Goal: Task Accomplishment & Management: Manage account settings

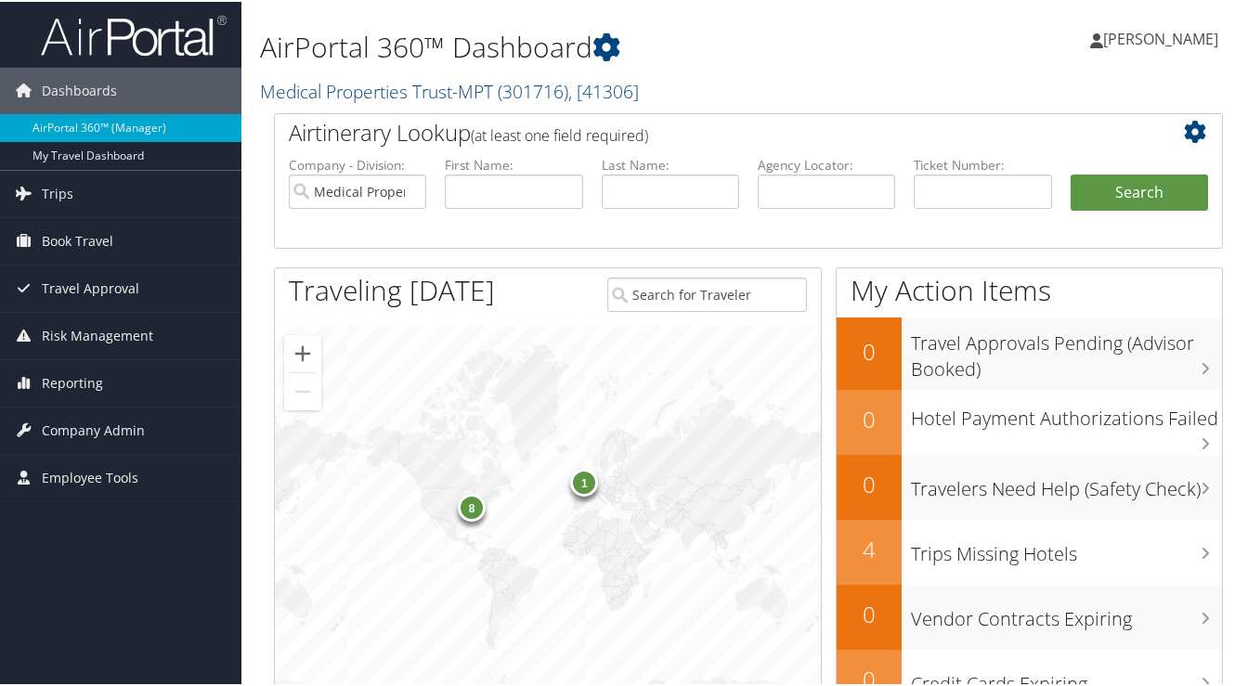
click at [114, 422] on span "Company Admin" at bounding box center [93, 429] width 103 height 46
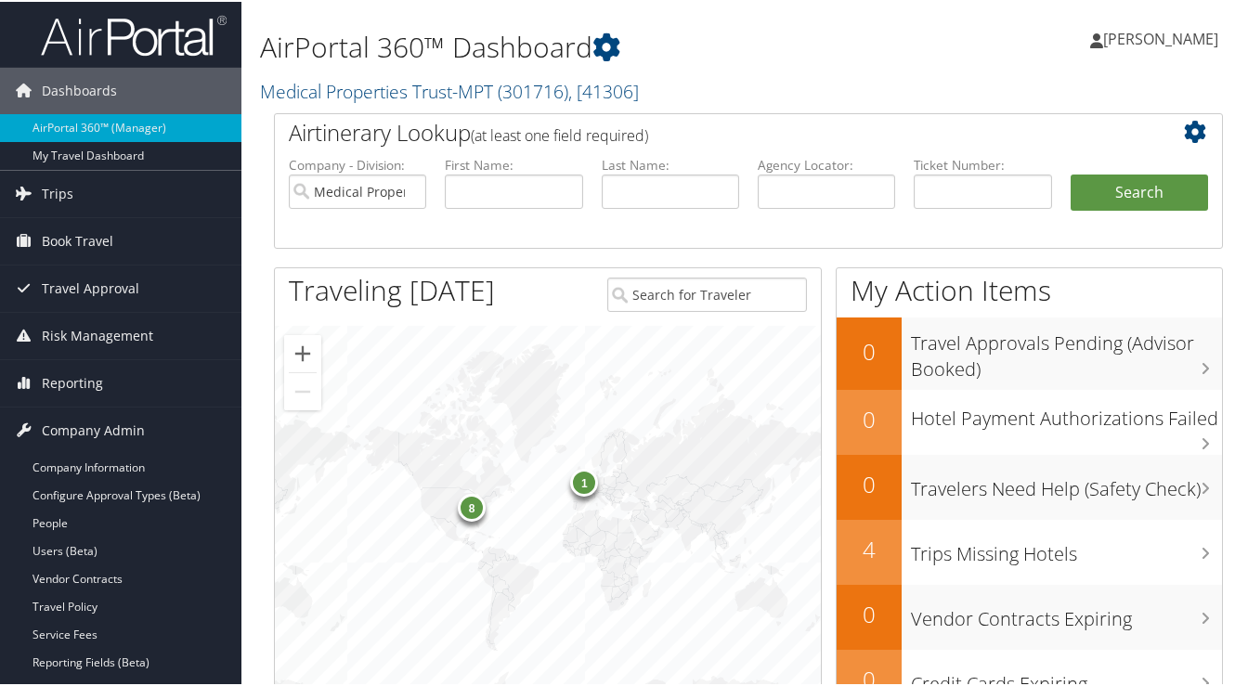
click at [47, 515] on link "People" at bounding box center [121, 522] width 242 height 28
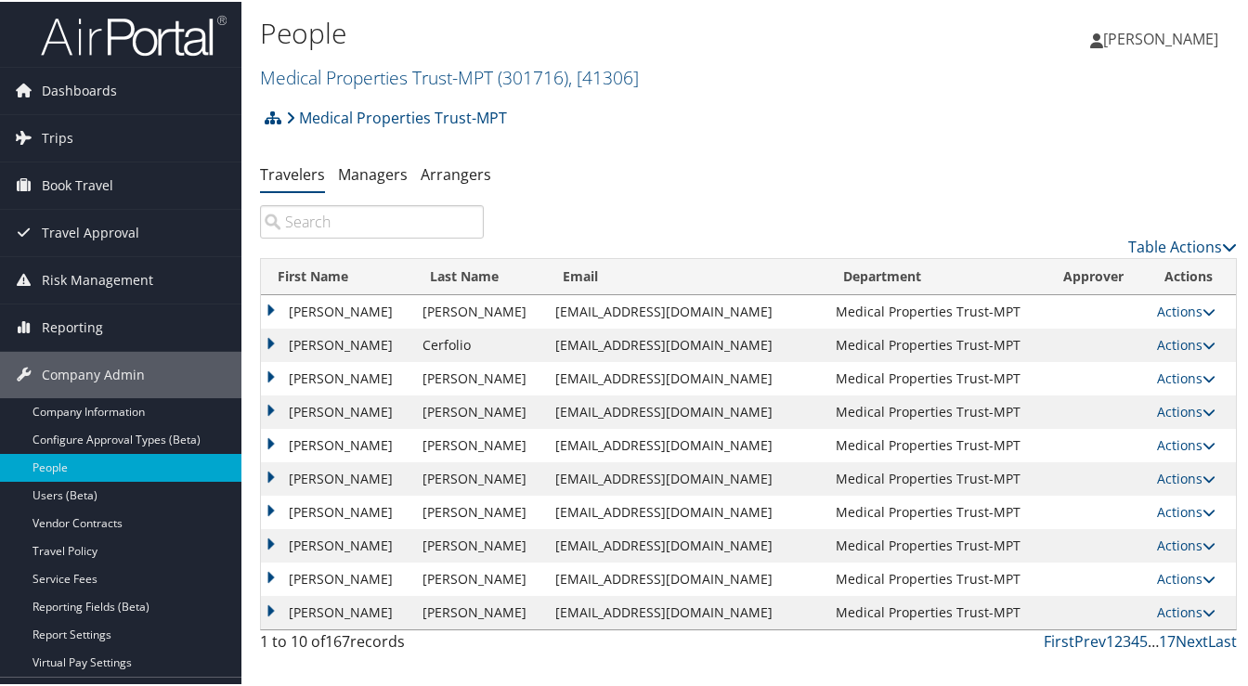
click at [1123, 639] on link "3" at bounding box center [1127, 640] width 8 height 20
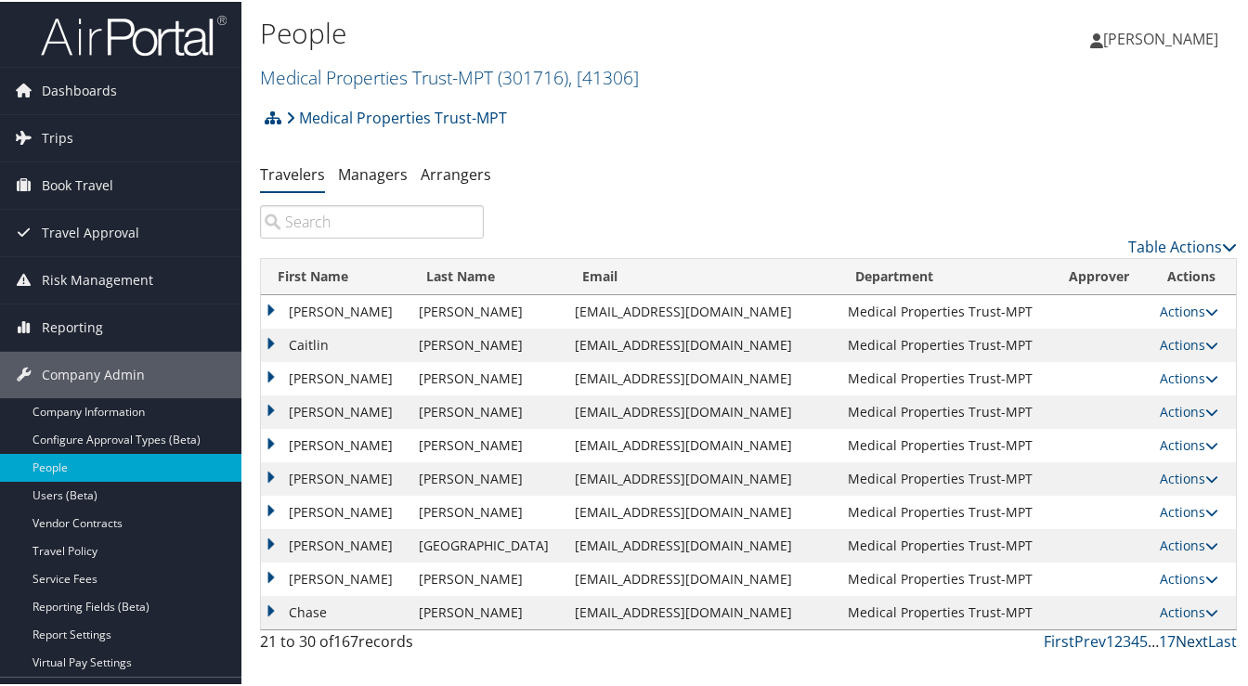
click at [1186, 637] on link "Next" at bounding box center [1192, 640] width 33 height 20
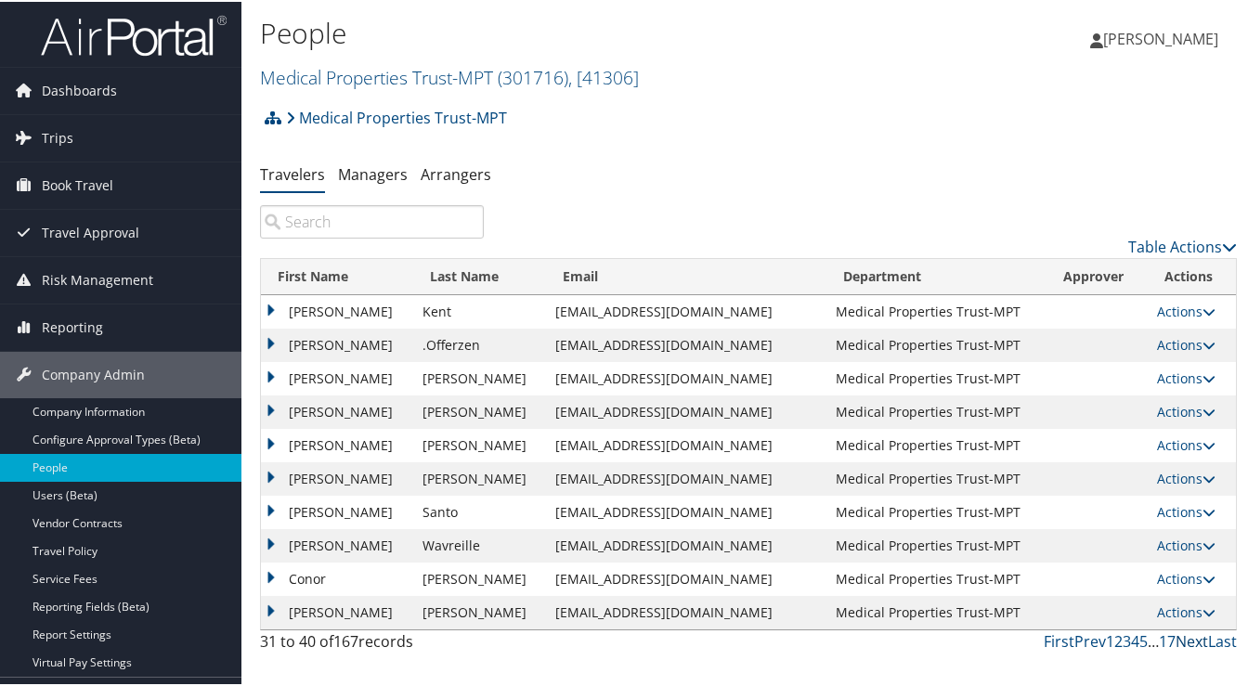
click at [1182, 636] on link "Next" at bounding box center [1192, 640] width 33 height 20
click at [268, 369] on td "[PERSON_NAME]" at bounding box center [337, 376] width 152 height 33
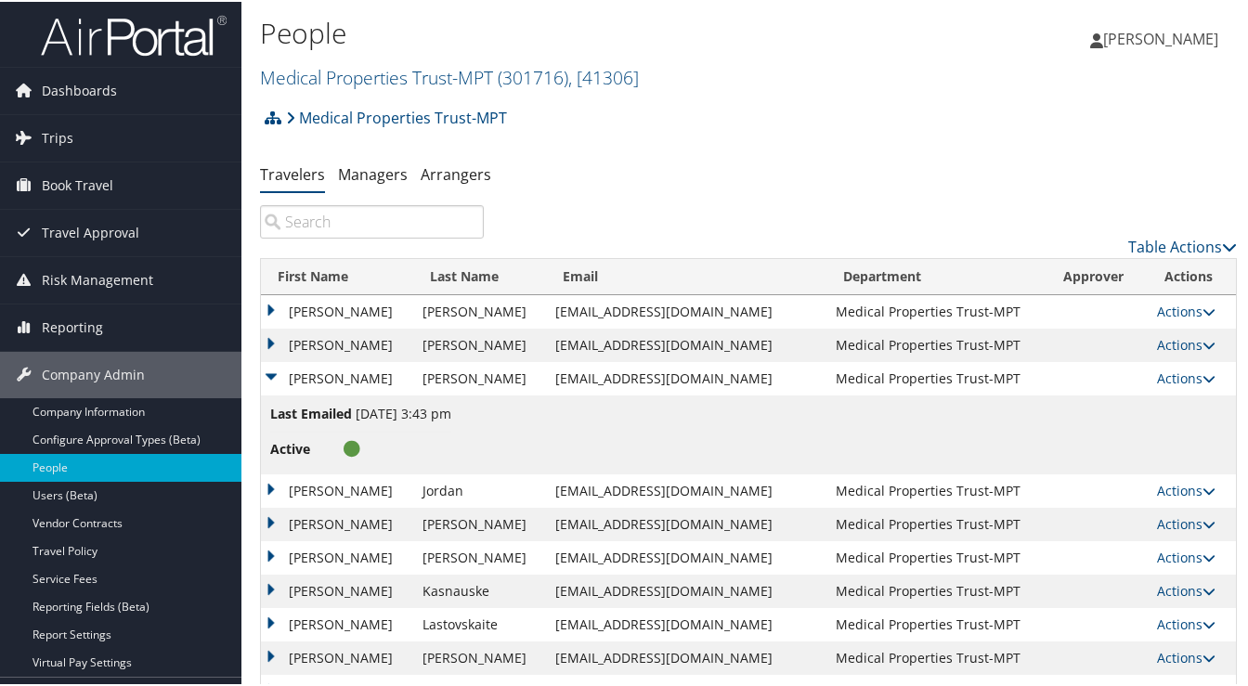
click at [1163, 385] on link "Actions" at bounding box center [1186, 377] width 59 height 18
click at [1127, 432] on link "View Profile" at bounding box center [1115, 437] width 171 height 32
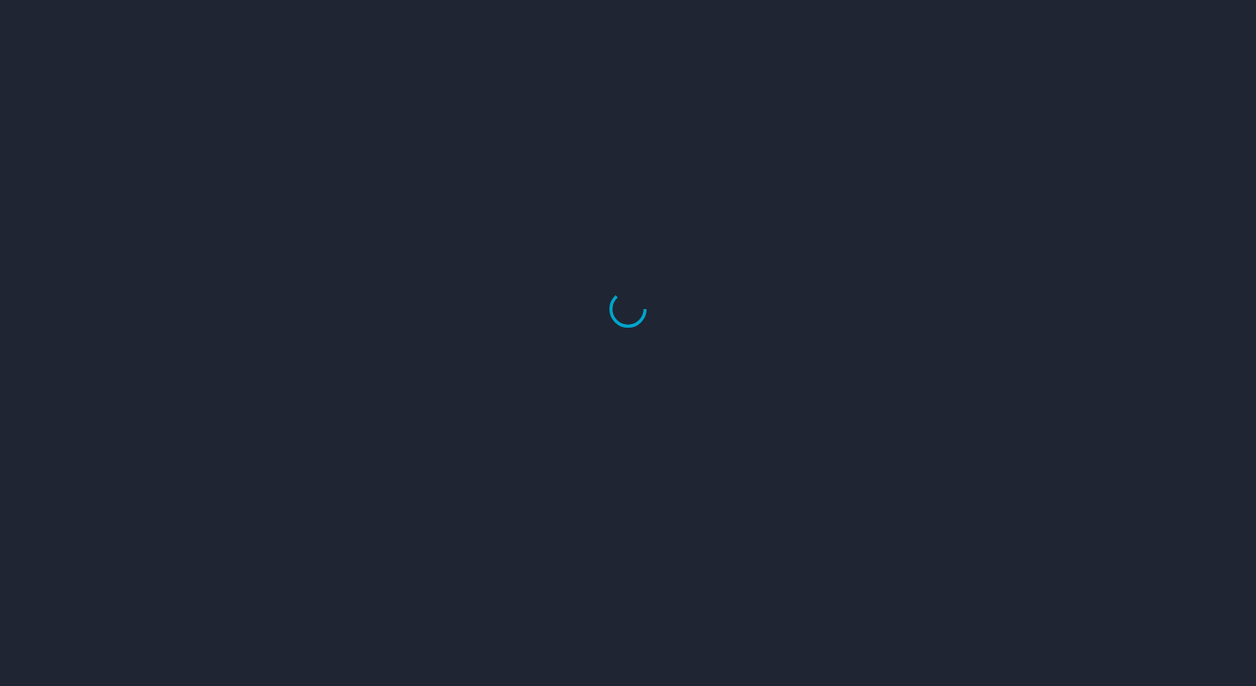
select select "US"
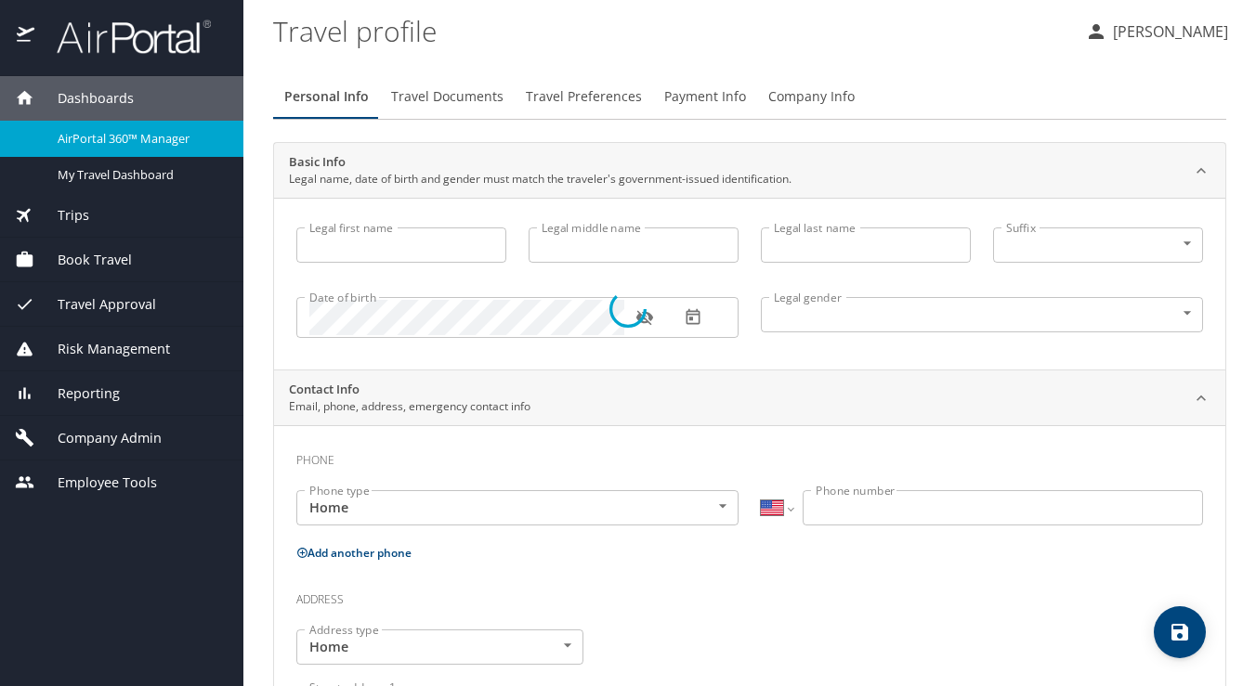
type input "[PERSON_NAME]"
type input "Ray"
type input "Barnes"
type input "Male"
type input "Meaghan"
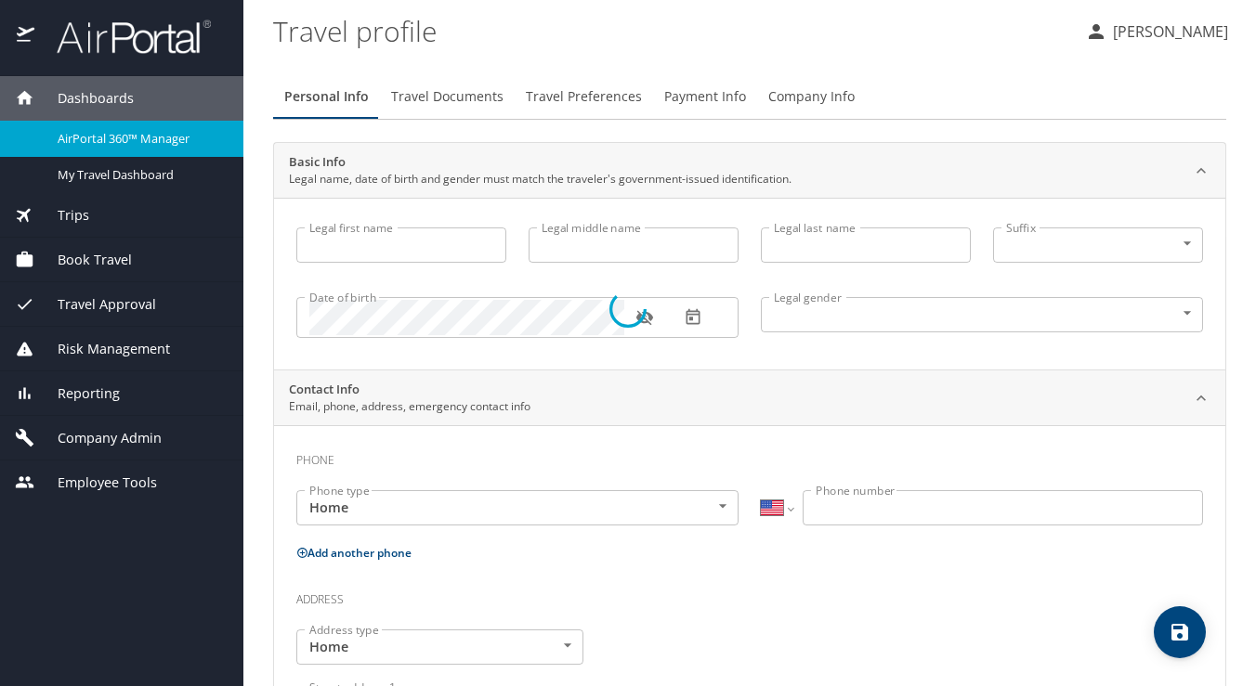
type input "Kinkade"
type input "(205) 532-4144"
select select "US"
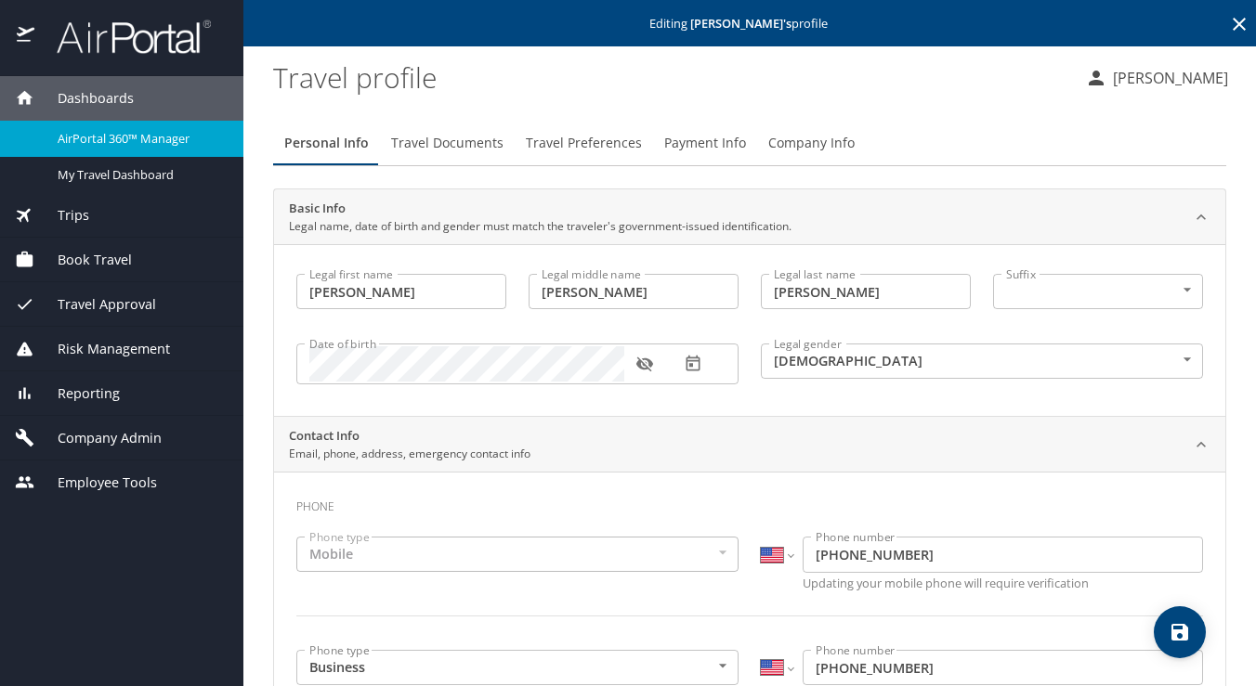
click at [645, 369] on icon "button" at bounding box center [643, 365] width 17 height 15
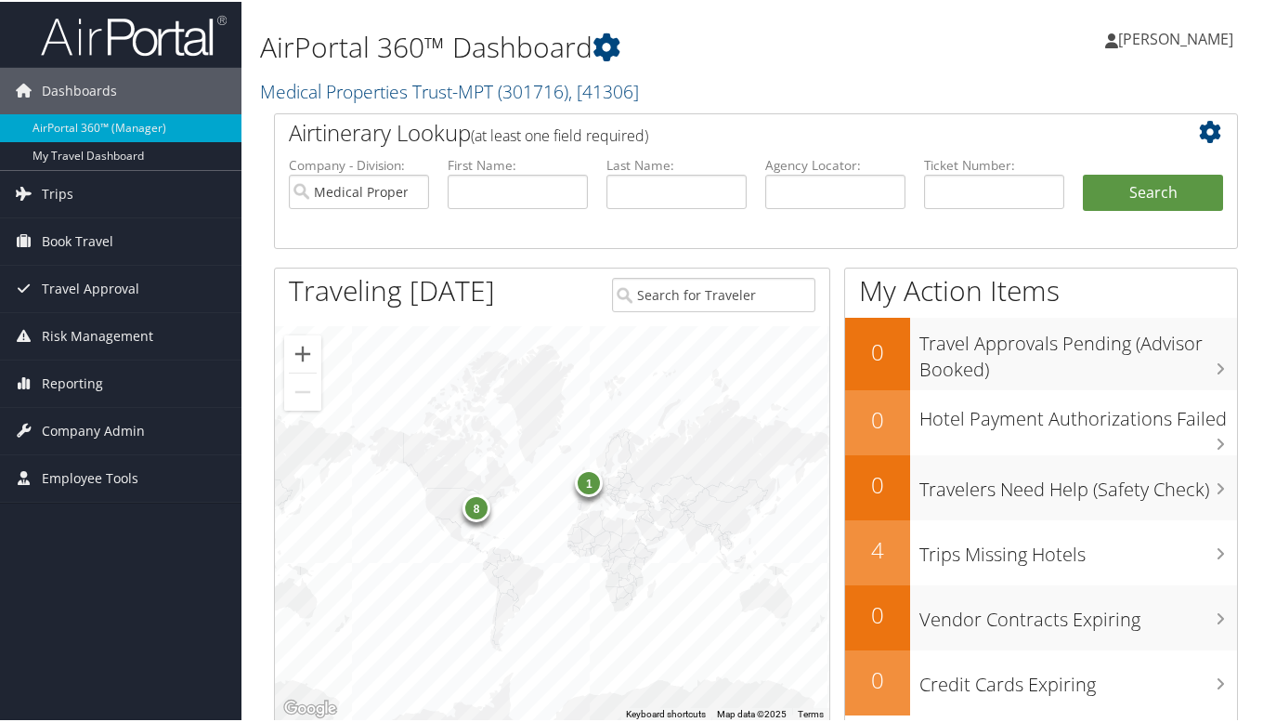
click at [40, 423] on link "Company Admin" at bounding box center [121, 429] width 242 height 46
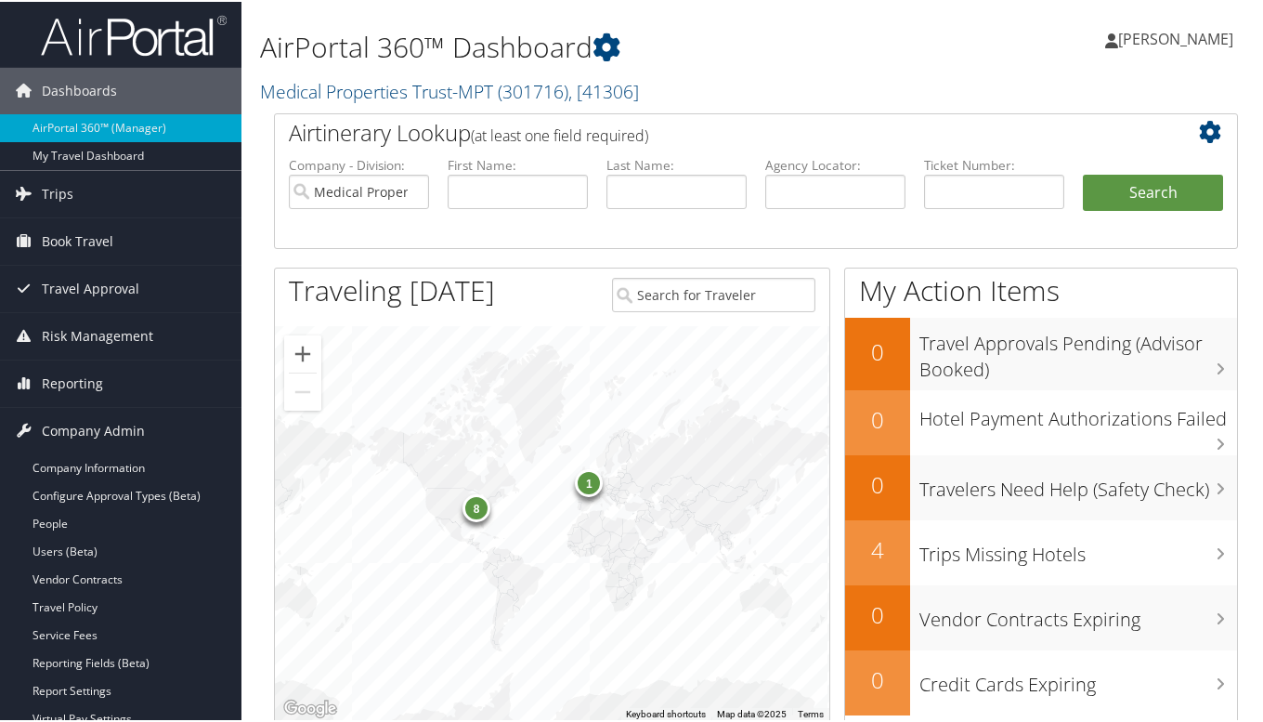
click at [51, 516] on link "People" at bounding box center [121, 522] width 242 height 28
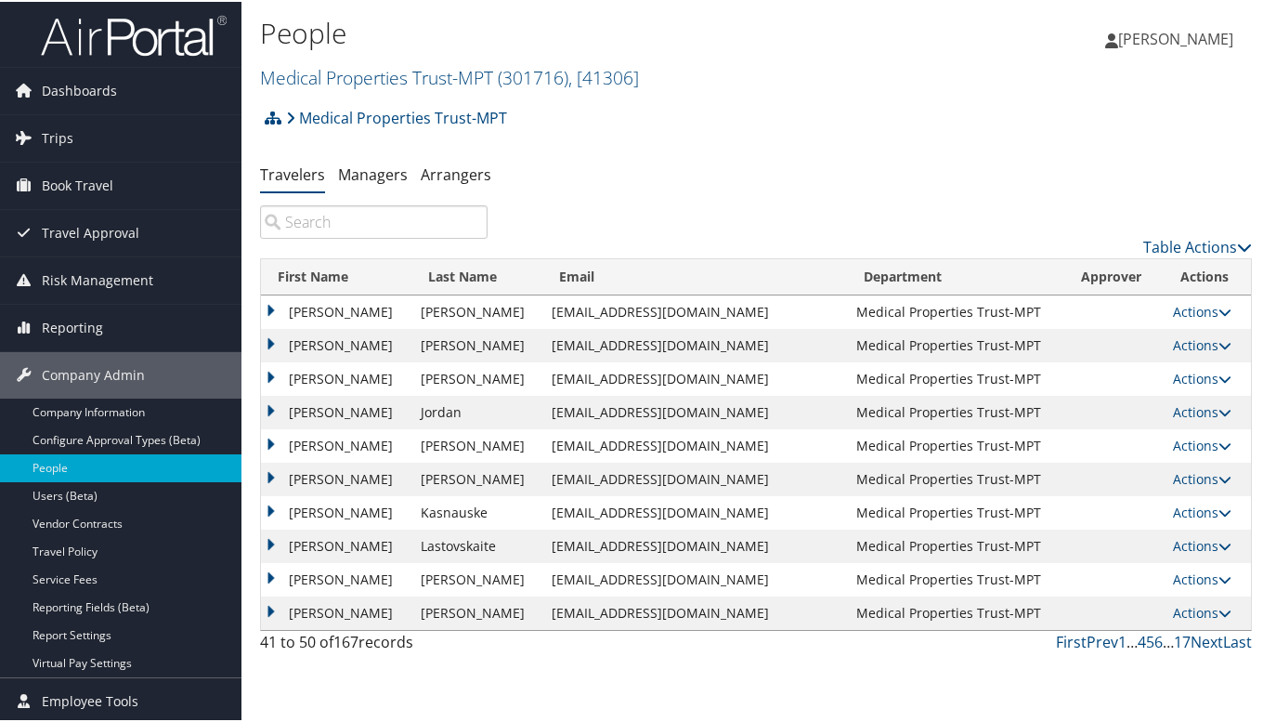
scroll to position [2, 0]
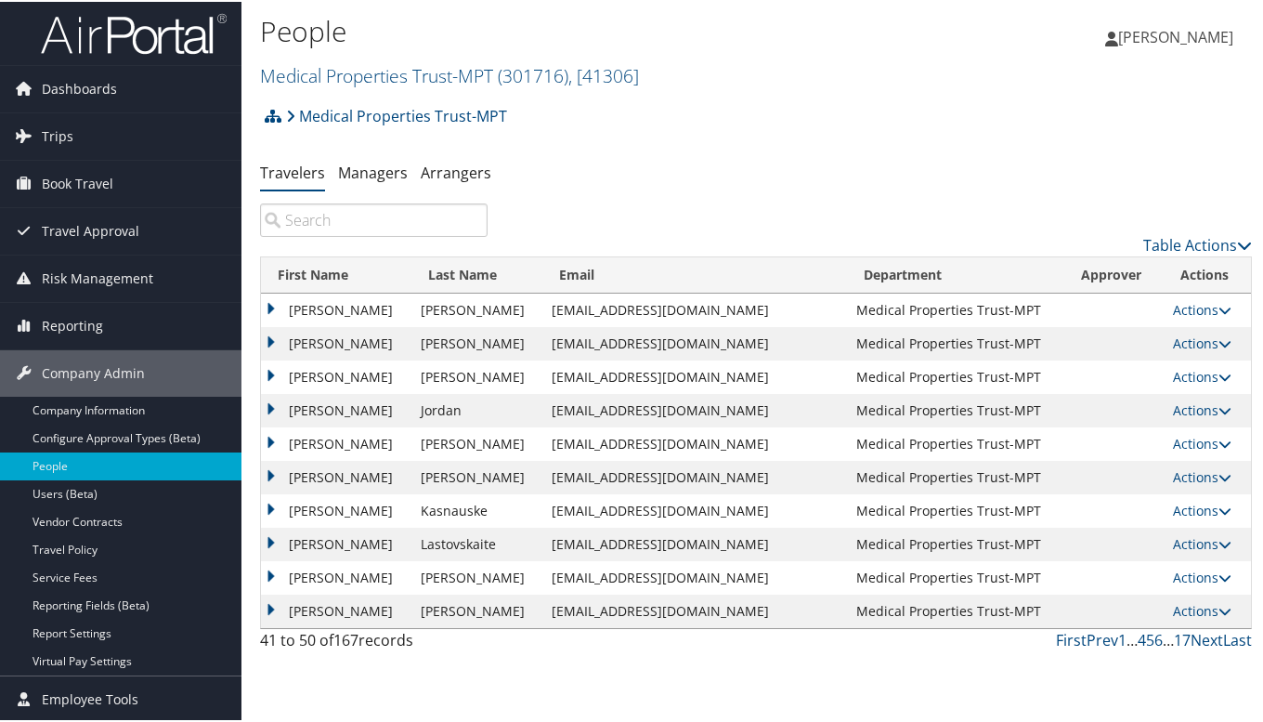
click at [270, 572] on td "[PERSON_NAME]" at bounding box center [336, 575] width 150 height 33
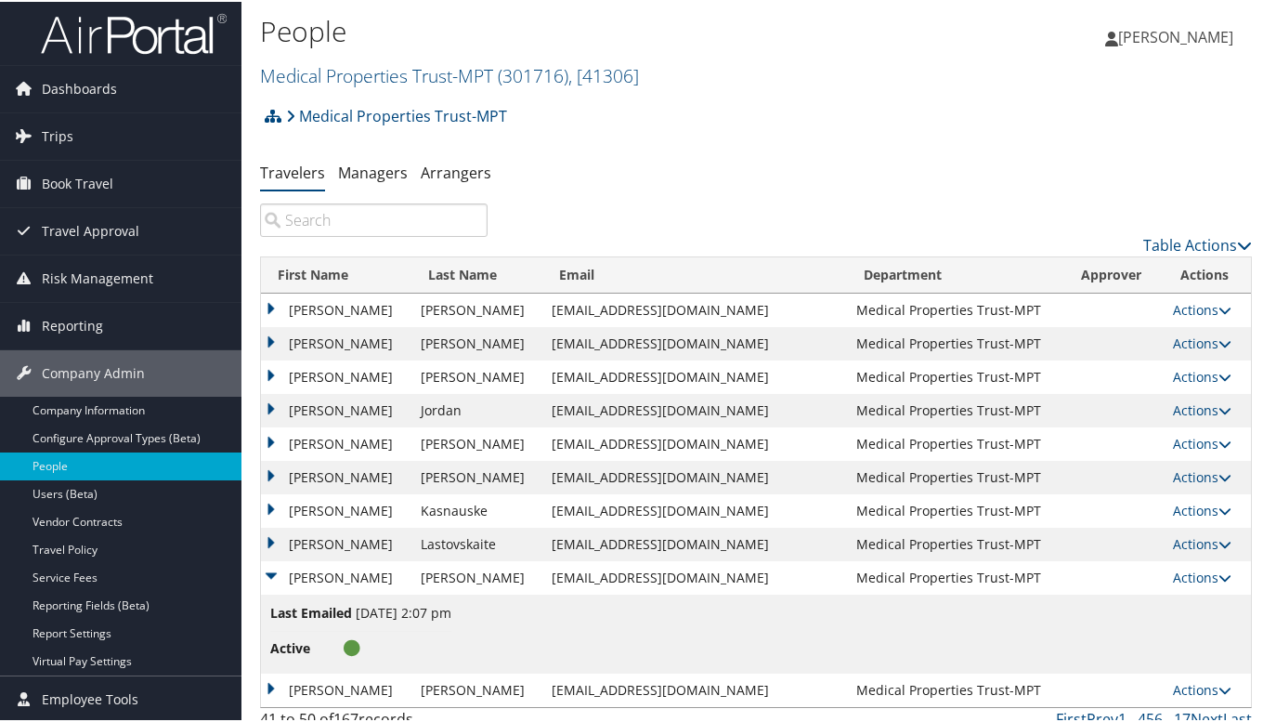
click at [1194, 572] on link "Actions" at bounding box center [1202, 576] width 59 height 18
click at [1145, 638] on link "View Profile" at bounding box center [1129, 636] width 171 height 32
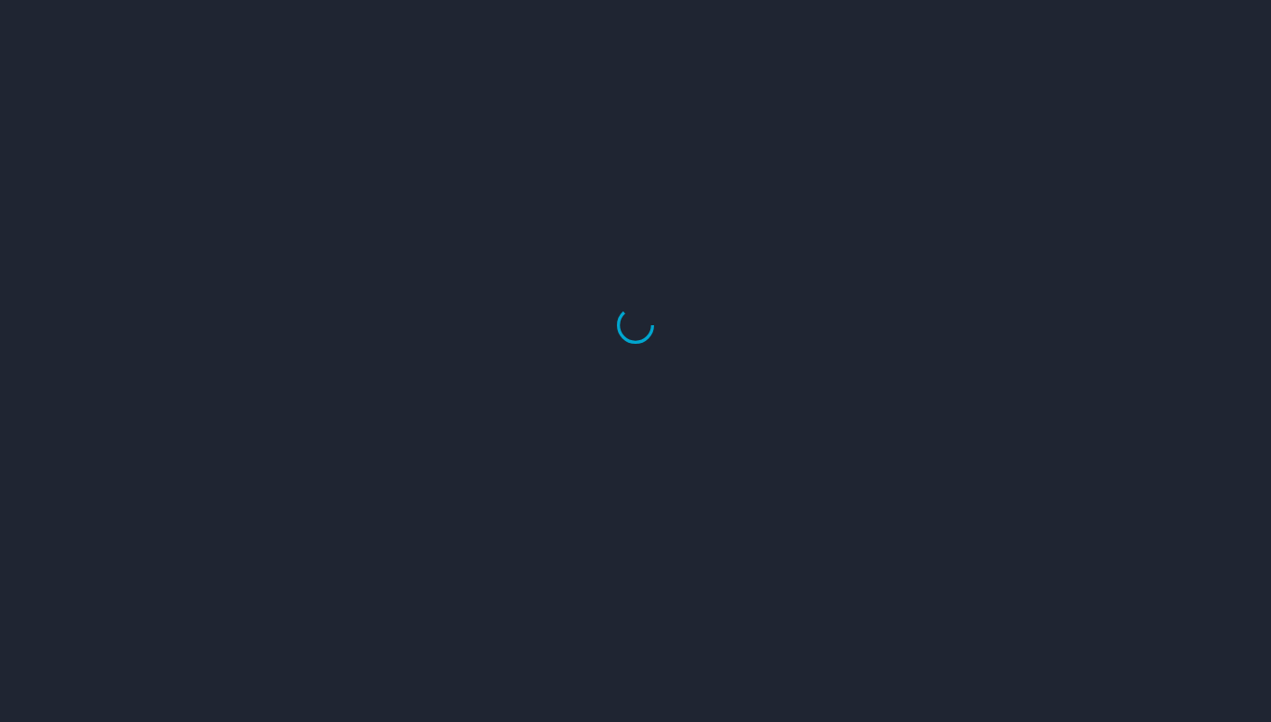
select select "US"
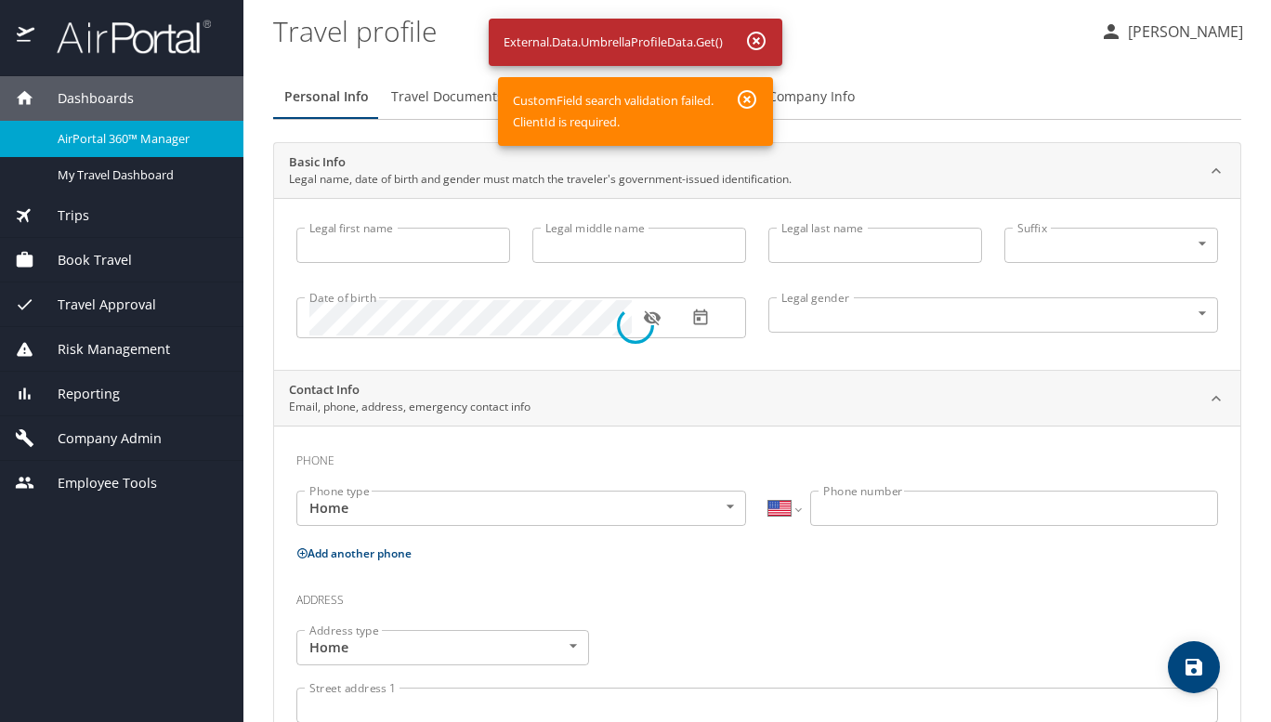
click at [752, 41] on div at bounding box center [635, 325] width 1271 height 794
click at [752, 102] on div at bounding box center [635, 325] width 1271 height 794
click at [67, 101] on div at bounding box center [635, 325] width 1271 height 794
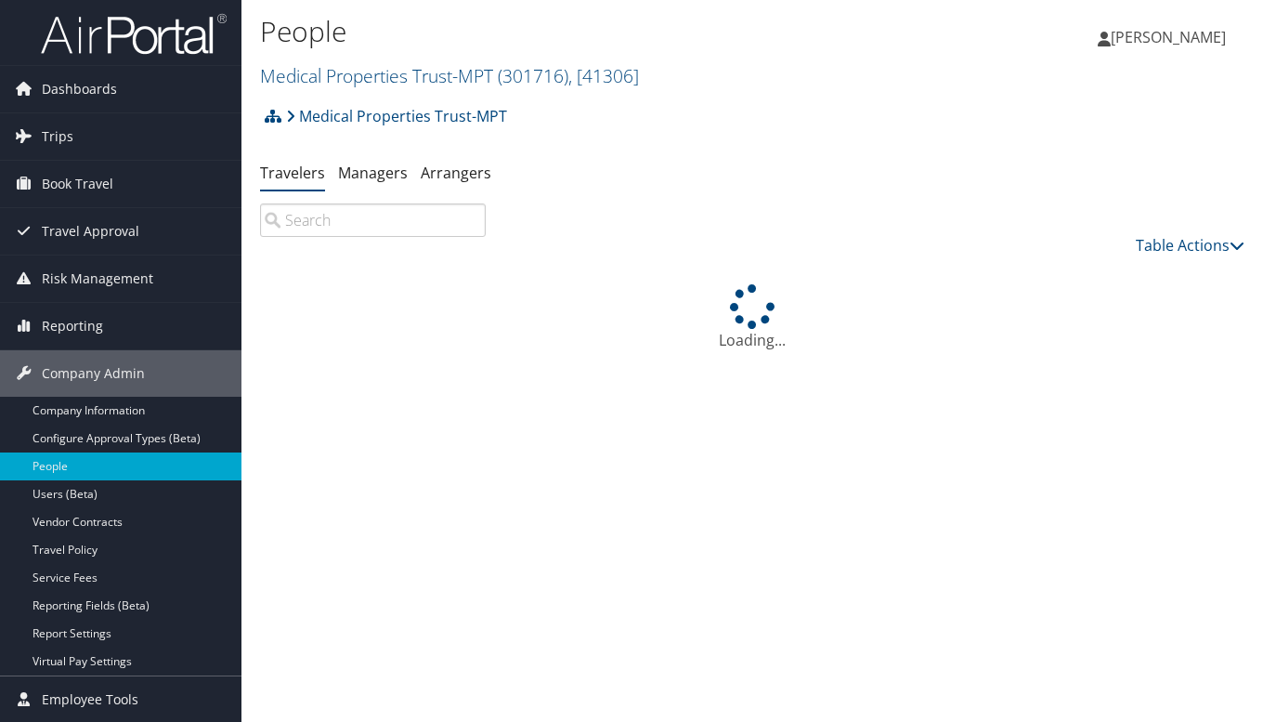
scroll to position [2, 0]
